Goal: Information Seeking & Learning: Learn about a topic

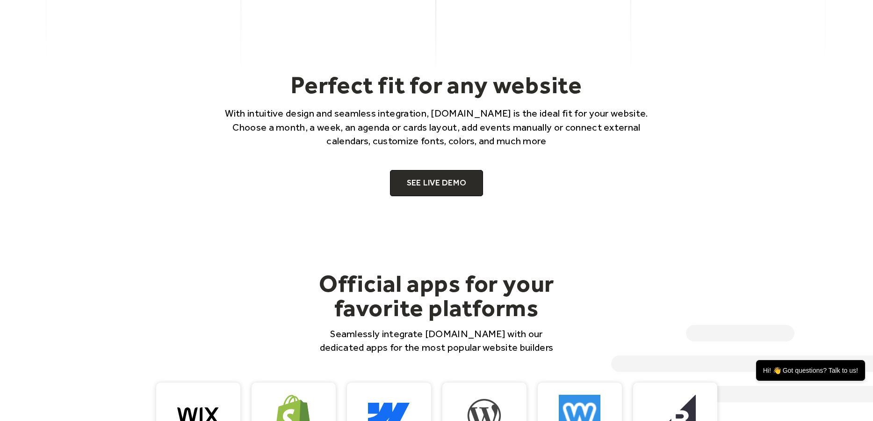
scroll to position [775, 0]
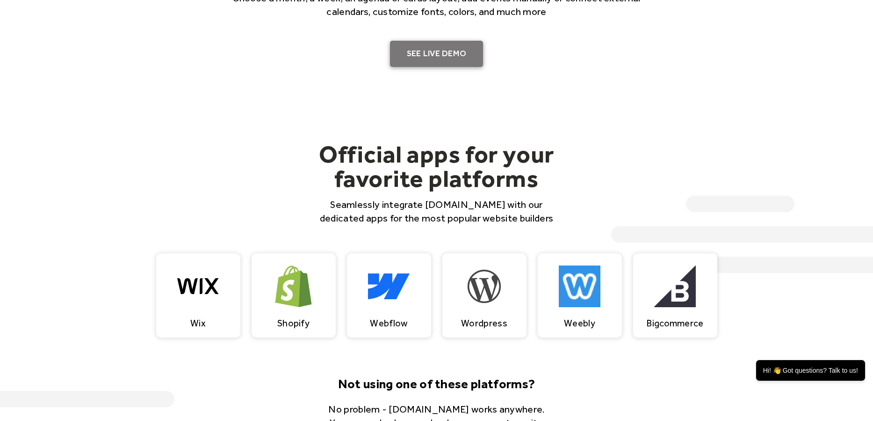
click at [416, 57] on link "SEE LIVE DEMO" at bounding box center [437, 54] width 94 height 26
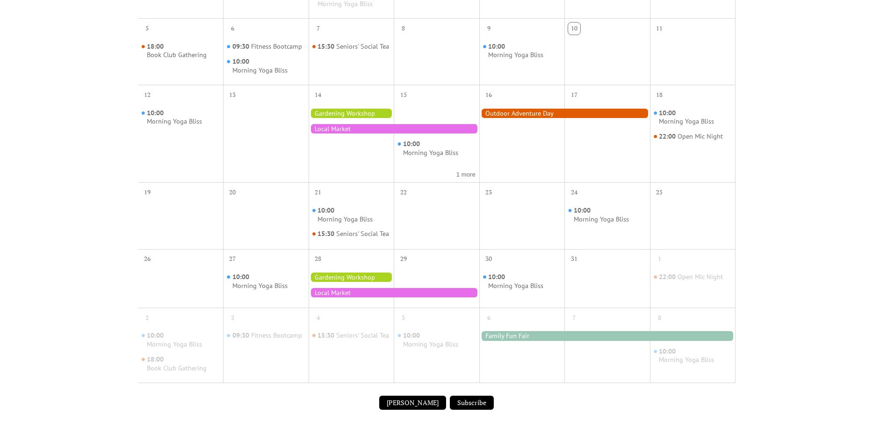
scroll to position [129, 0]
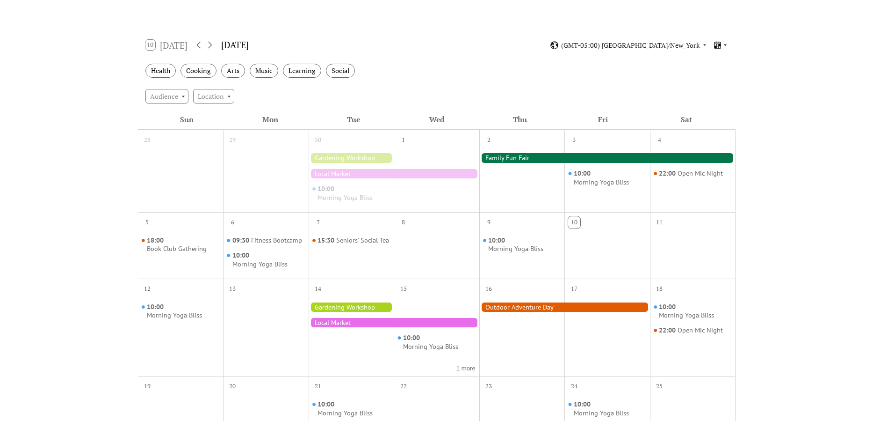
click at [726, 46] on icon at bounding box center [725, 45] width 3 height 2
click at [709, 101] on span "Week" at bounding box center [705, 99] width 15 height 10
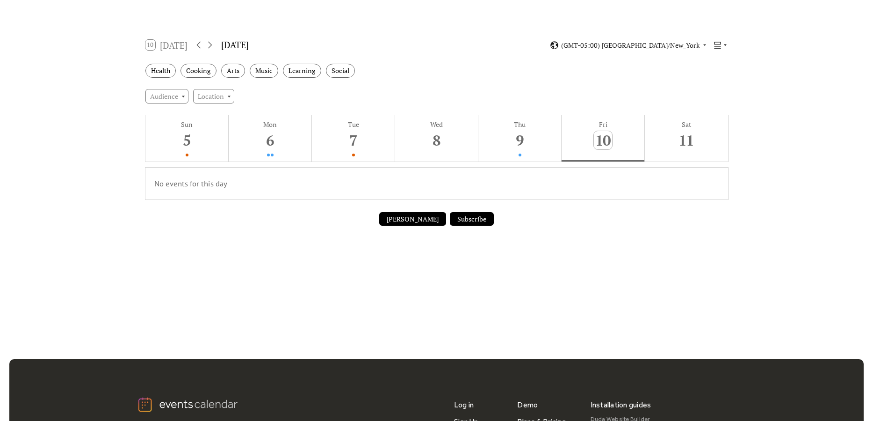
click at [721, 46] on icon at bounding box center [717, 45] width 9 height 9
click at [715, 85] on span "Agenda" at bounding box center [709, 85] width 22 height 10
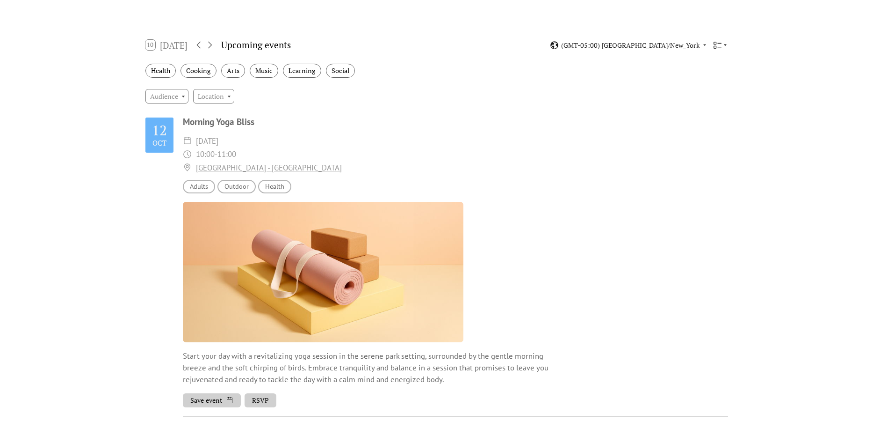
click at [724, 46] on icon at bounding box center [726, 45] width 6 height 6
click at [700, 73] on span "Cards" at bounding box center [706, 71] width 17 height 10
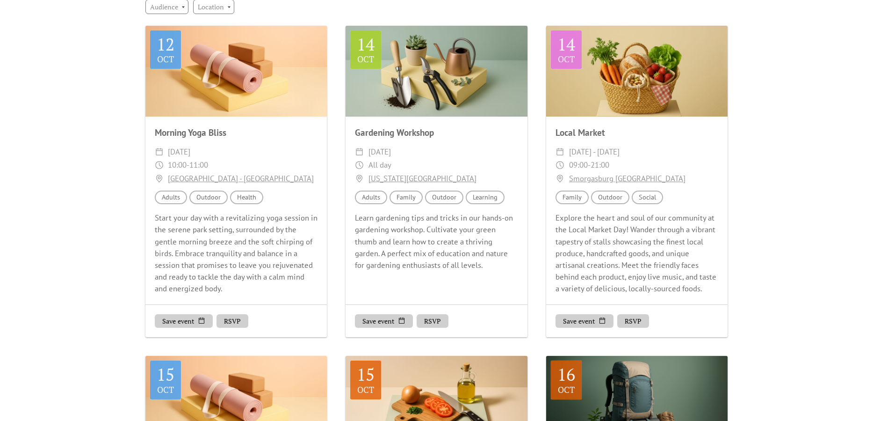
scroll to position [0, 0]
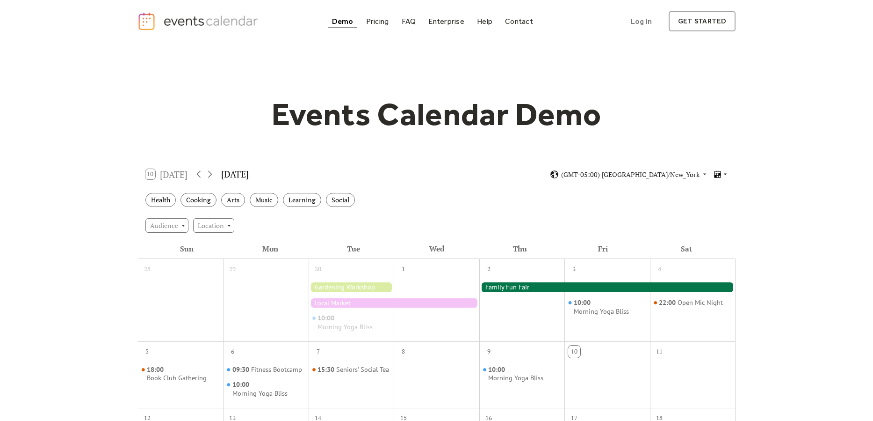
click at [722, 174] on icon at bounding box center [717, 174] width 9 height 9
click at [711, 200] on span "Cards" at bounding box center [706, 200] width 17 height 10
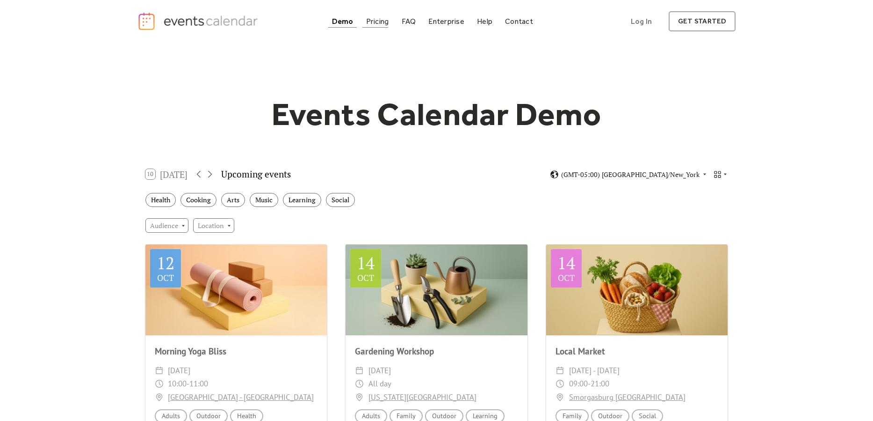
click at [378, 24] on div "Pricing" at bounding box center [377, 21] width 23 height 5
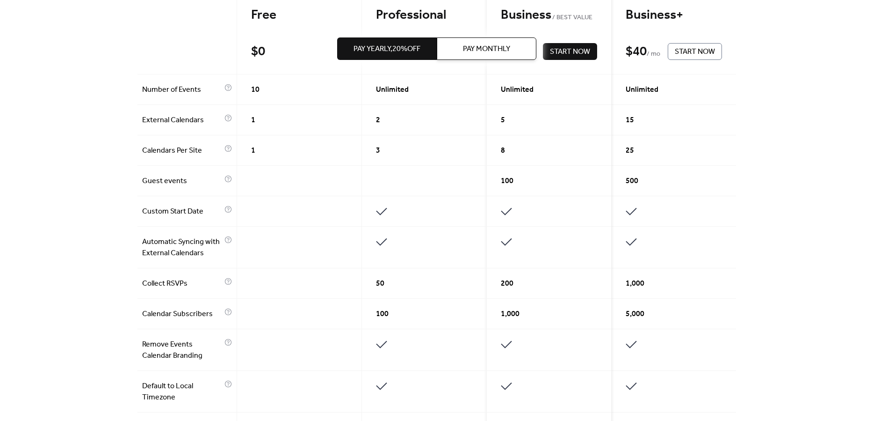
scroll to position [258, 0]
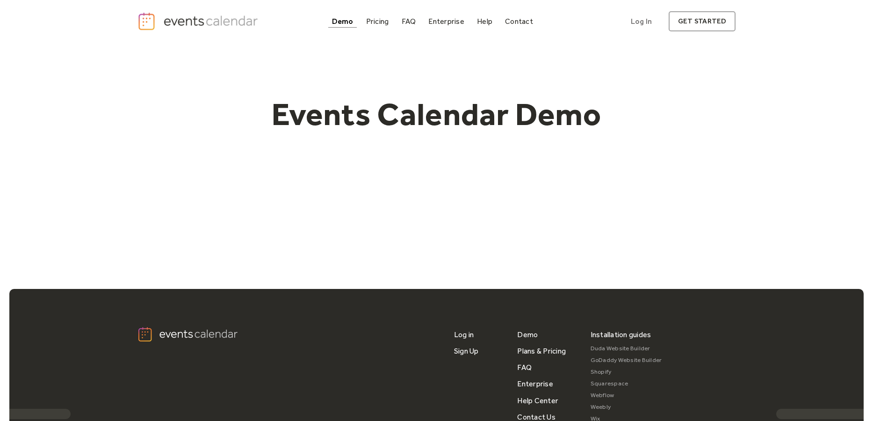
click at [377, 22] on div "Pricing" at bounding box center [377, 21] width 23 height 5
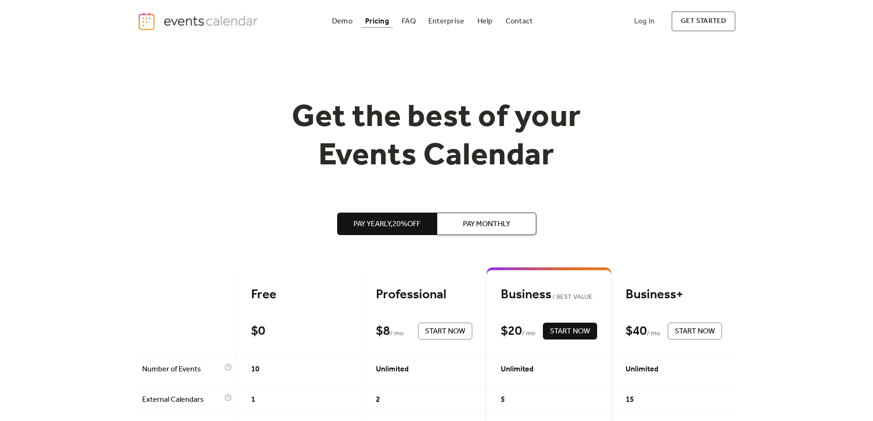
scroll to position [258, 0]
